Goal: Information Seeking & Learning: Learn about a topic

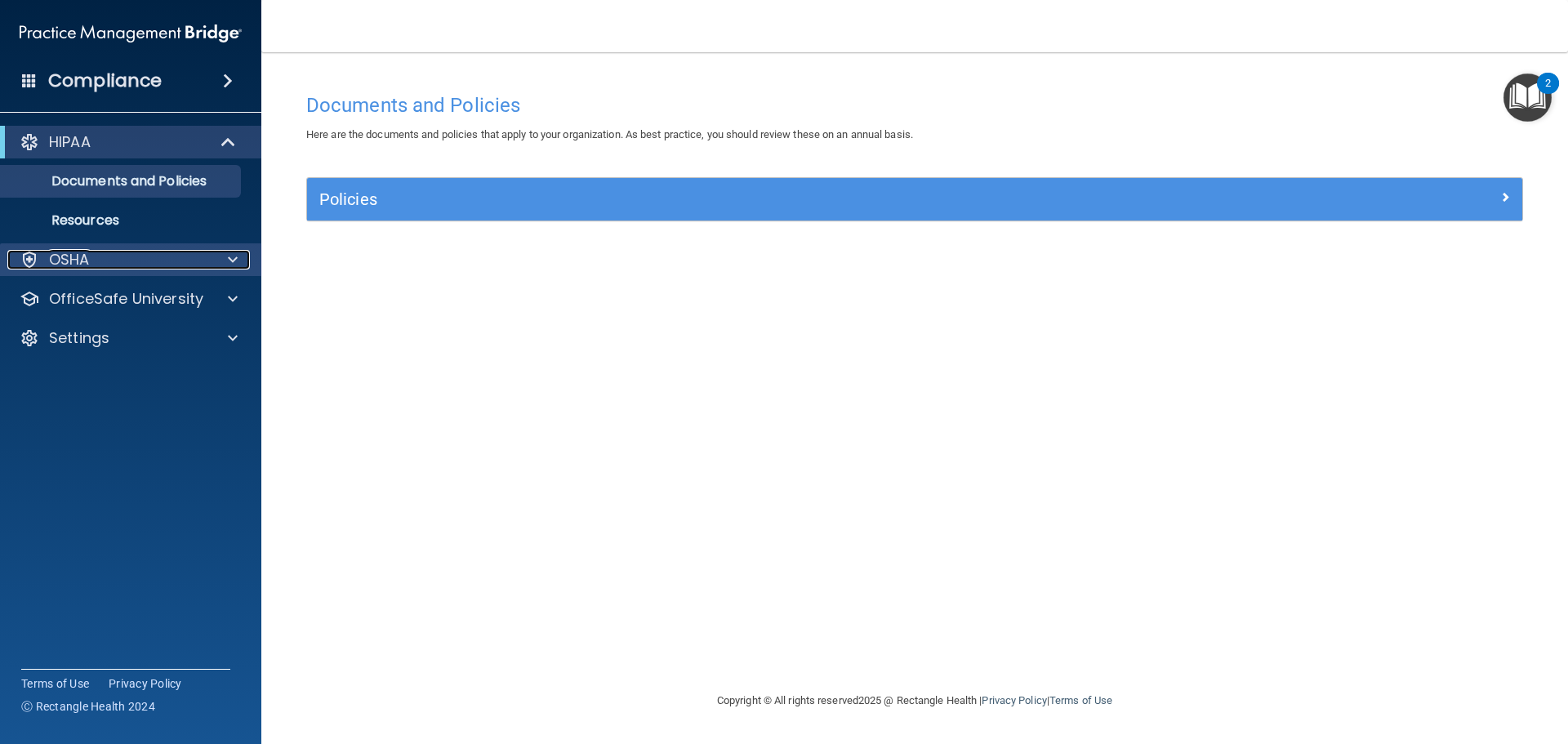
click at [143, 262] on div "OSHA" at bounding box center [109, 259] width 203 height 20
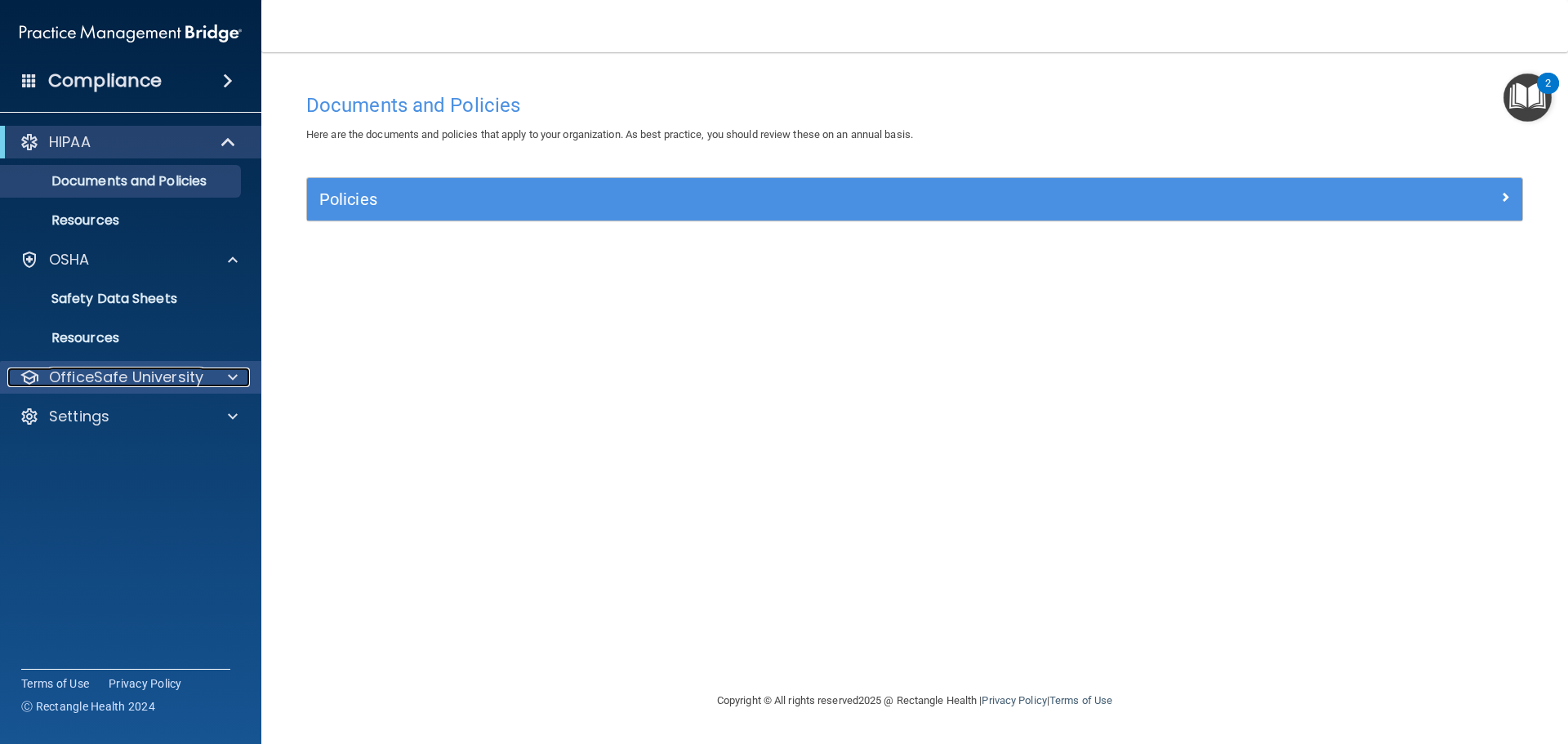
click at [107, 370] on p "OfficeSafe University" at bounding box center [125, 377] width 154 height 20
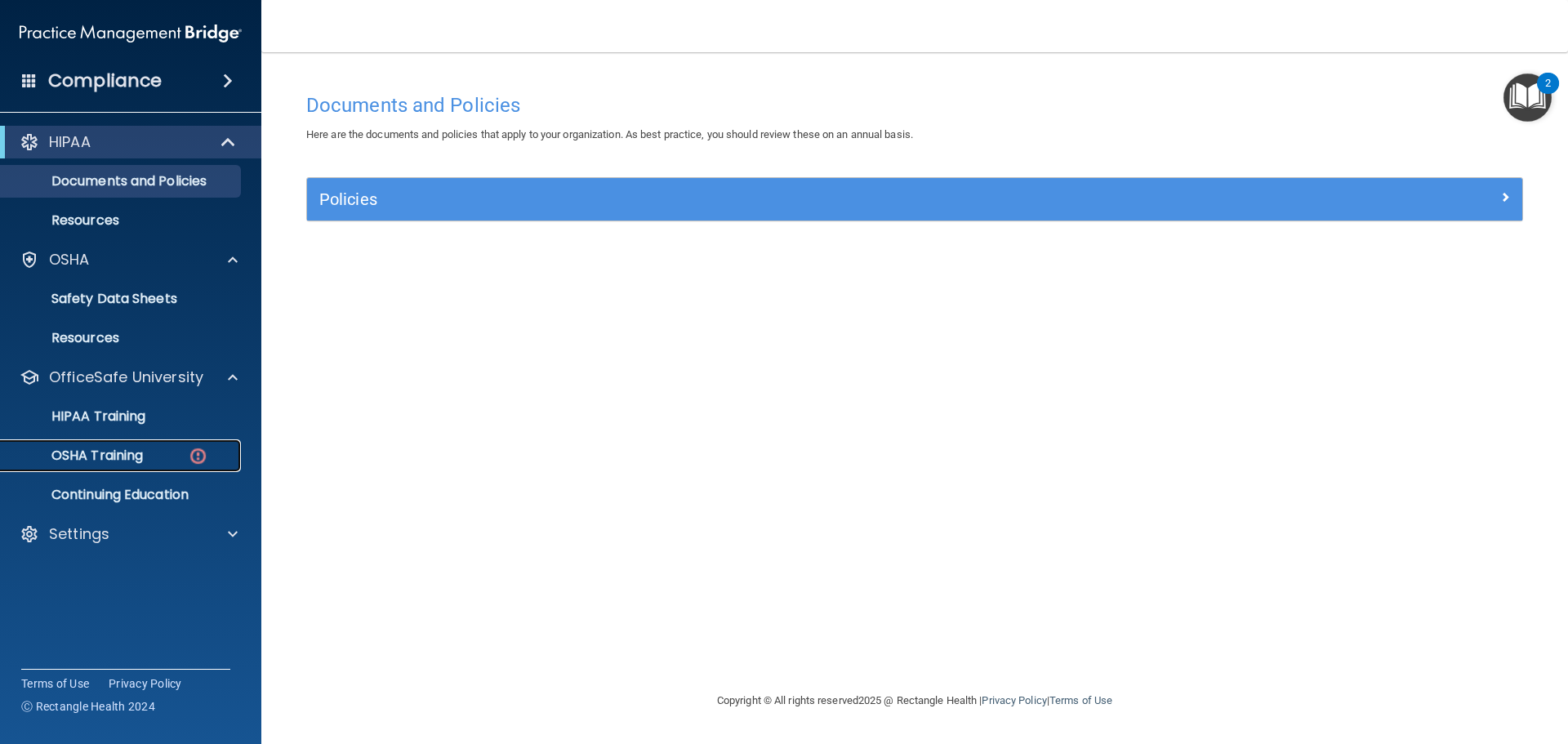
click at [118, 447] on p "OSHA Training" at bounding box center [76, 455] width 132 height 16
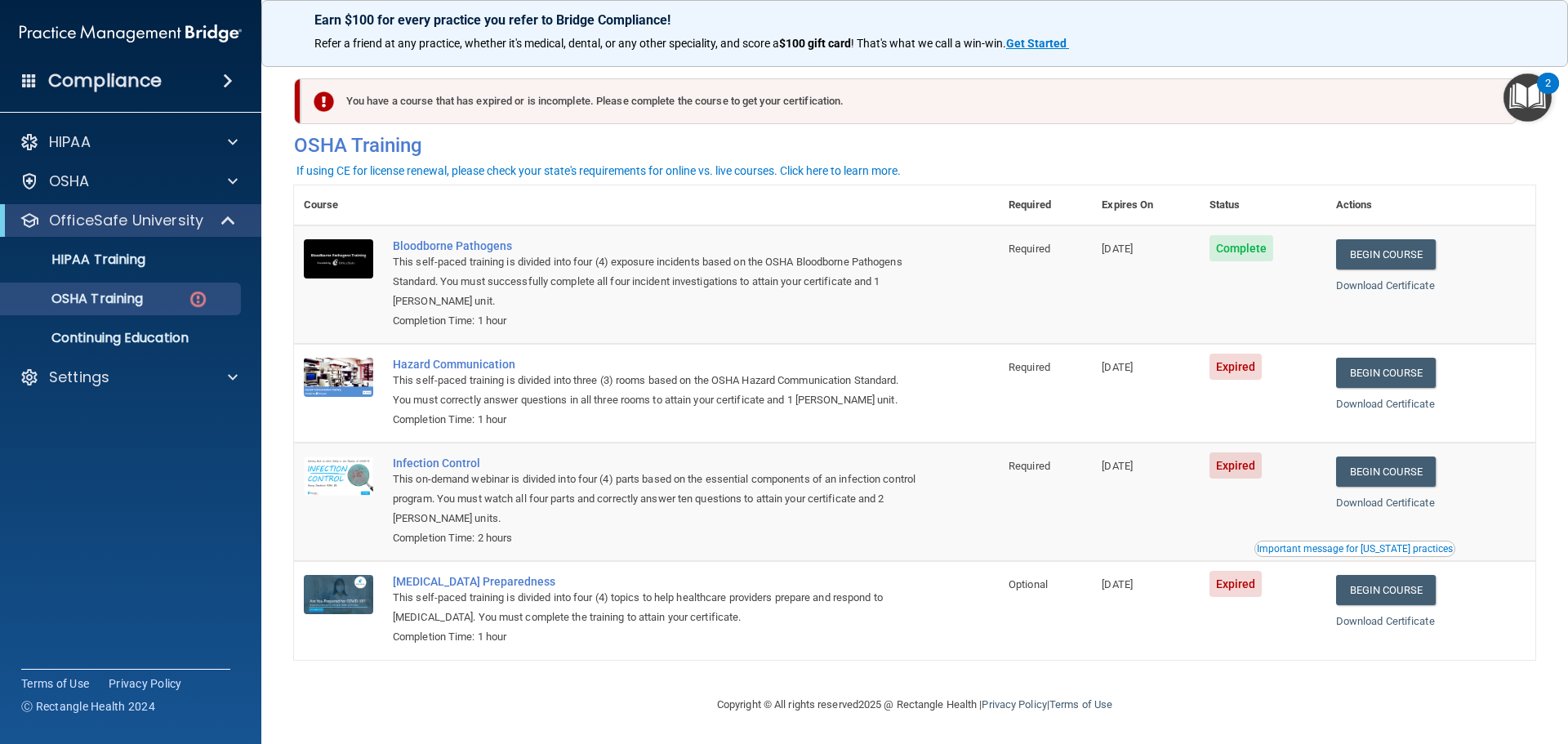
scroll to position [8, 0]
click at [1391, 362] on link "Begin Course" at bounding box center [1386, 372] width 100 height 30
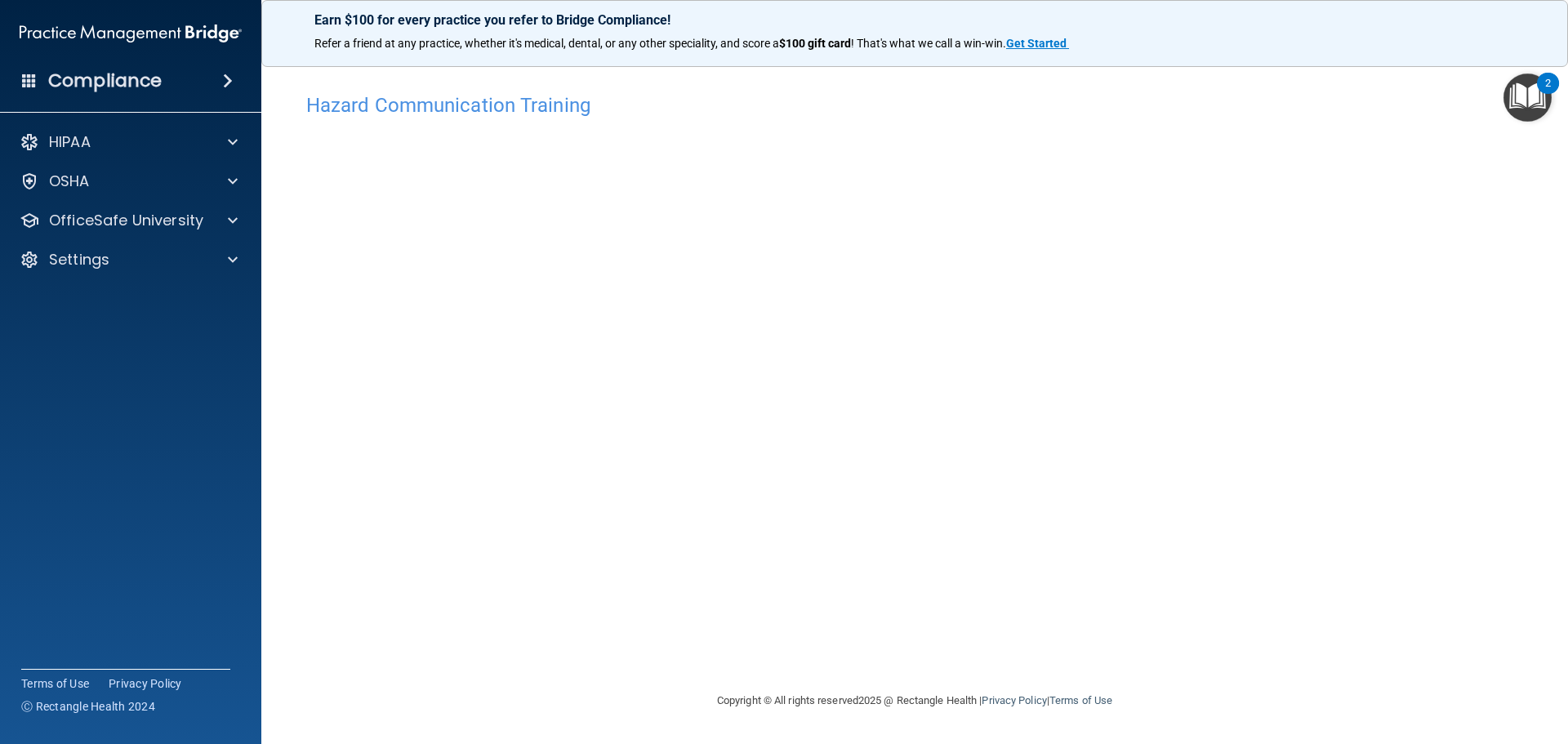
click at [49, 391] on accordion "HIPAA Documents and Policies Report an Incident Business Associates Emergency P…" at bounding box center [131, 326] width 263 height 413
click at [34, 405] on accordion "HIPAA Documents and Policies Report an Incident Business Associates Emergency P…" at bounding box center [131, 326] width 263 height 413
